Goal: Task Accomplishment & Management: Complete application form

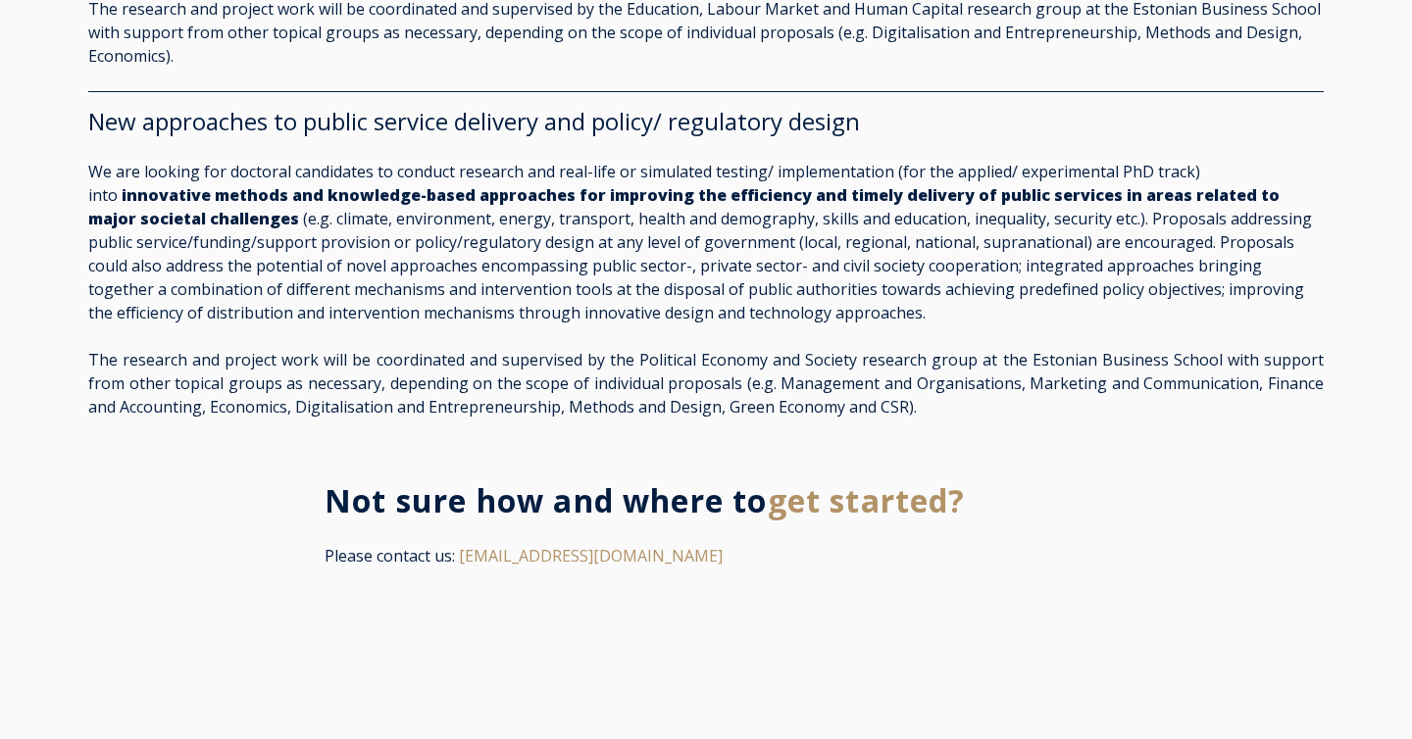
scroll to position [3425, 0]
click at [808, 490] on span "get started?" at bounding box center [867, 499] width 198 height 42
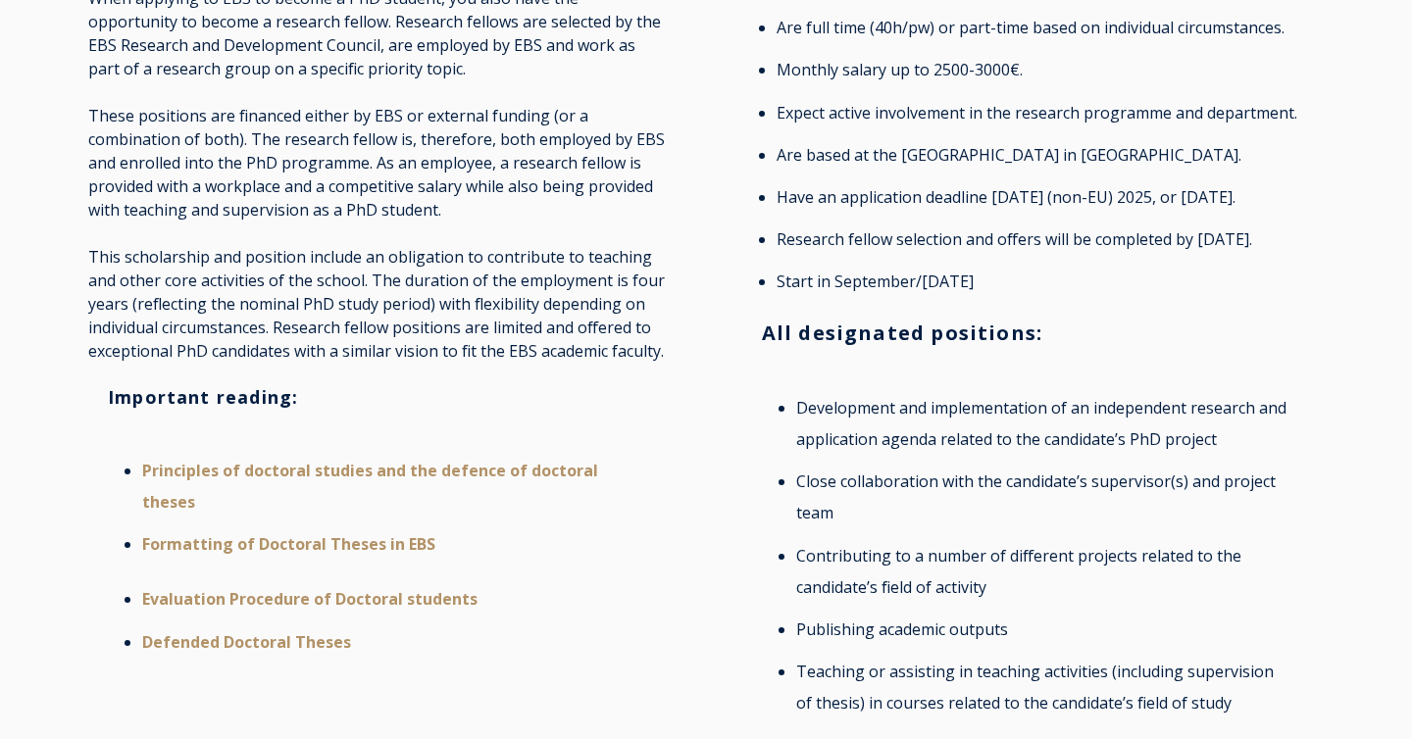
scroll to position [602, 0]
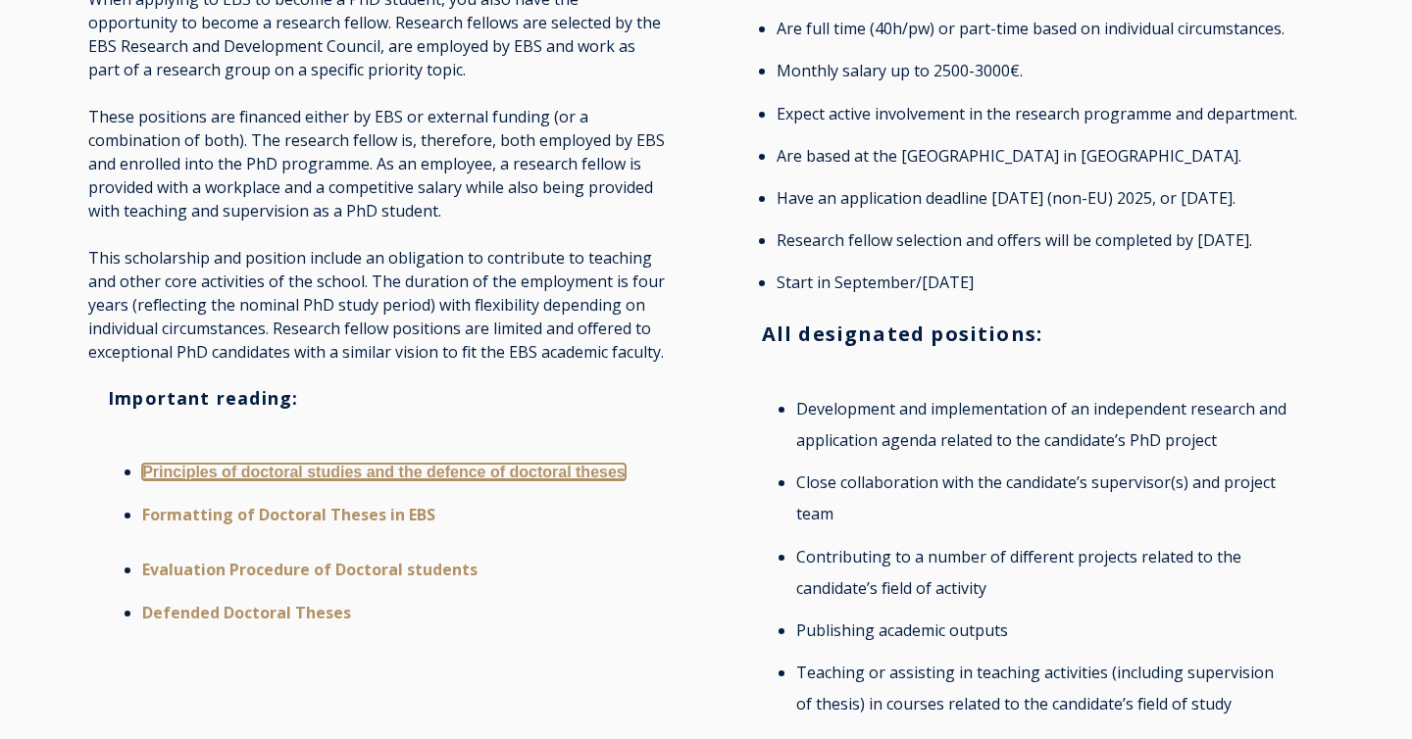
click at [489, 471] on link "Principles of doctoral studies and the defence of doctoral theses" at bounding box center [383, 472] width 483 height 17
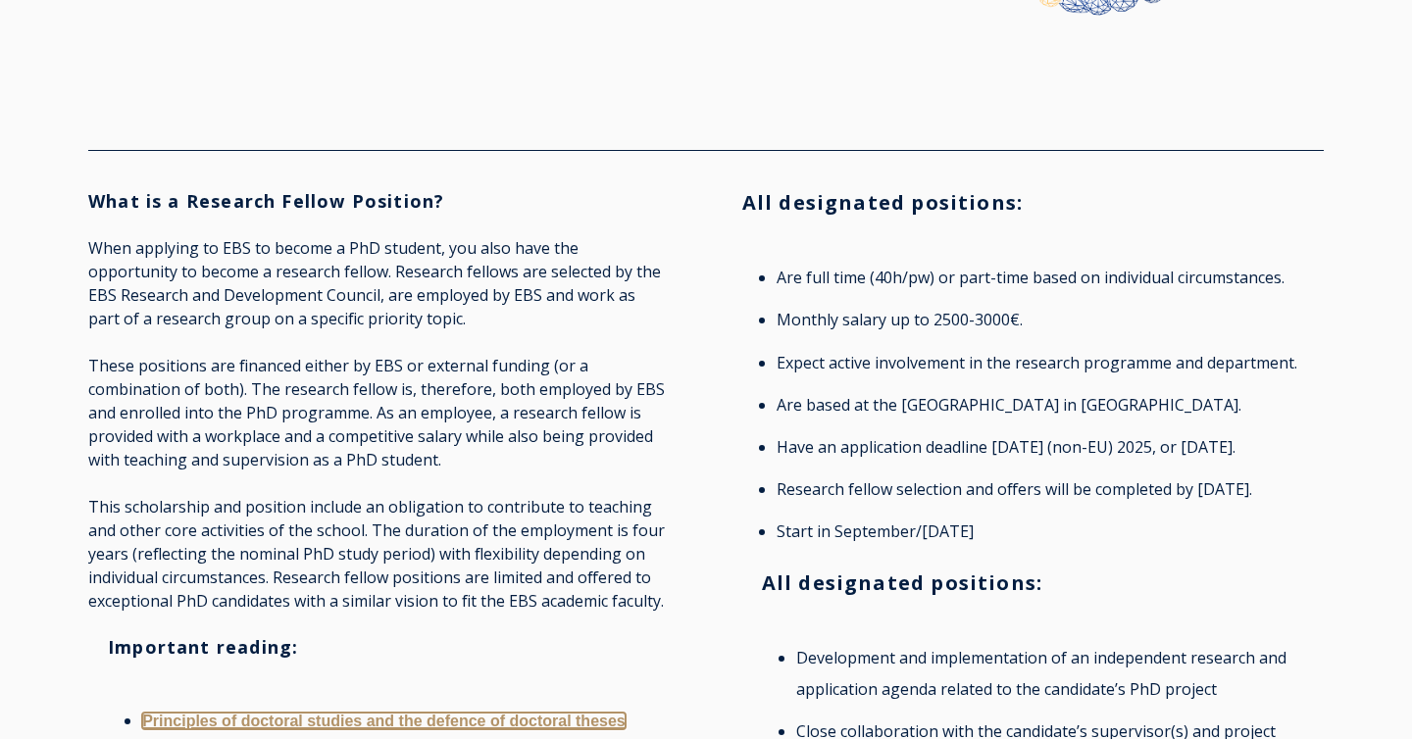
scroll to position [382, 0]
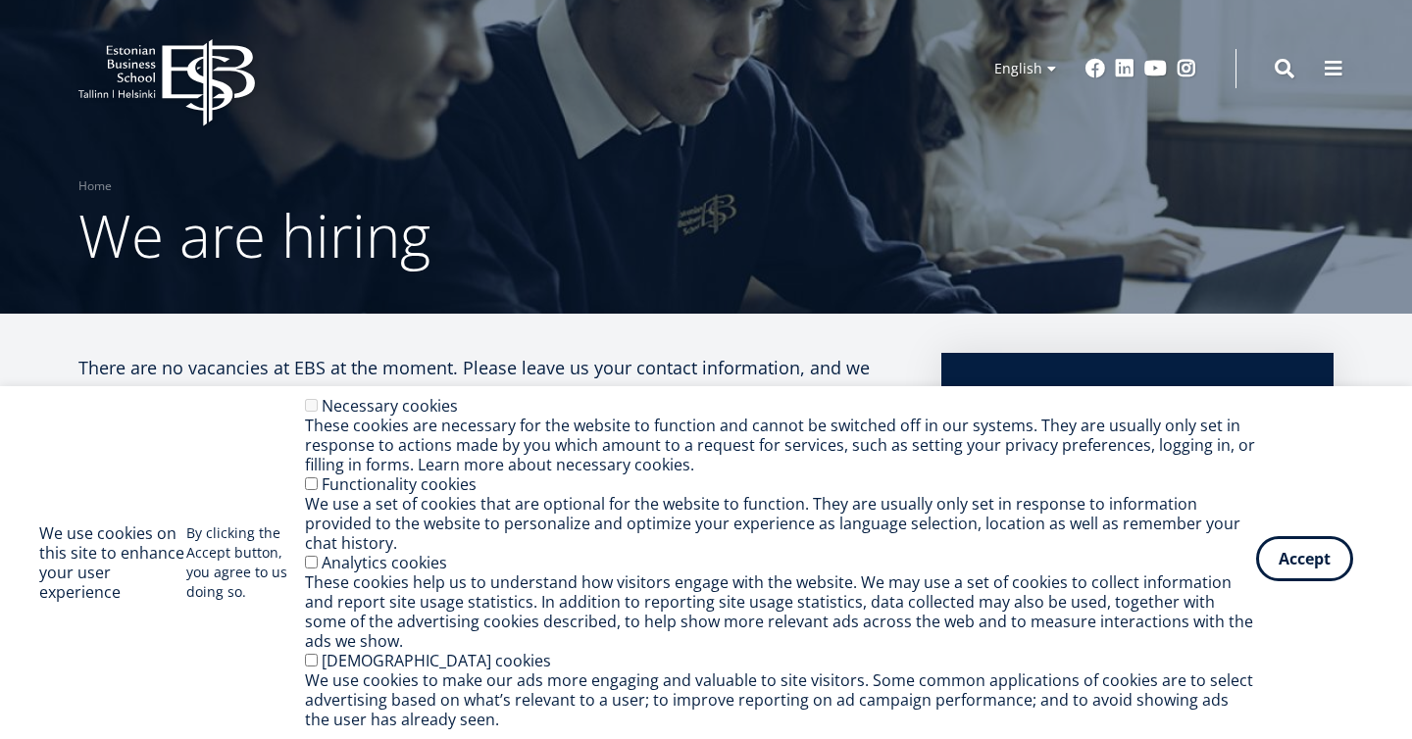
click at [1300, 556] on button "Accept" at bounding box center [1304, 558] width 97 height 45
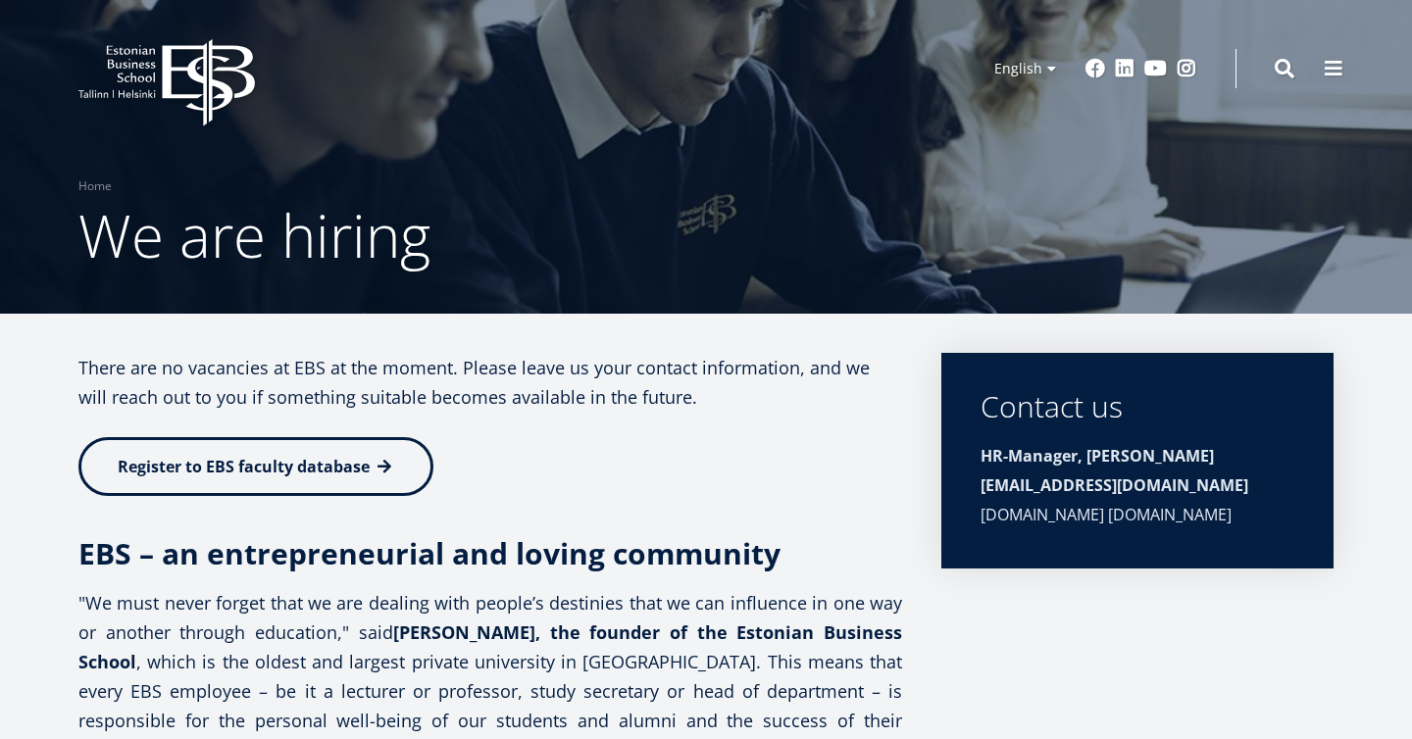
click at [402, 465] on link "Register to EBS faculty database" at bounding box center [255, 466] width 355 height 59
